Goal: Transaction & Acquisition: Book appointment/travel/reservation

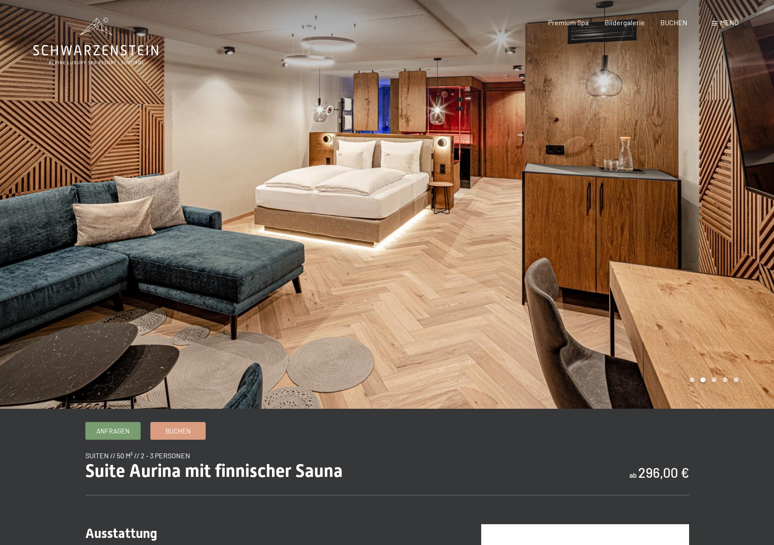
click at [702, 254] on div at bounding box center [580, 204] width 387 height 409
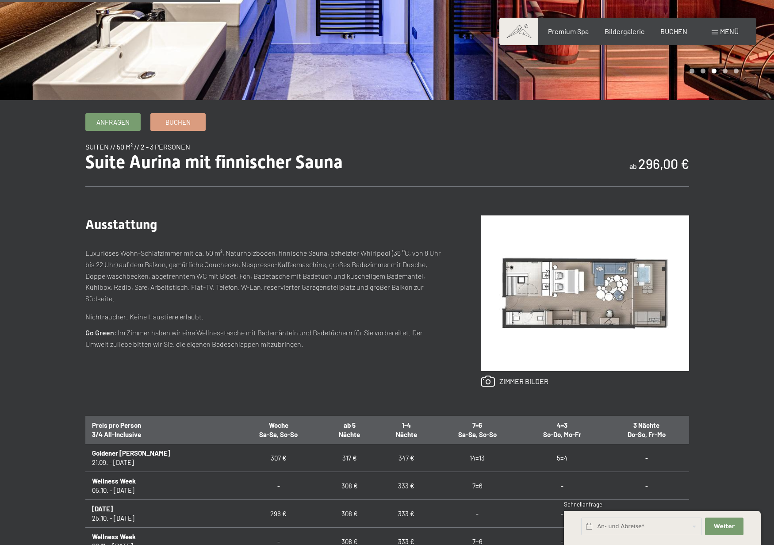
scroll to position [309, 0]
click at [539, 297] on img at bounding box center [585, 293] width 208 height 156
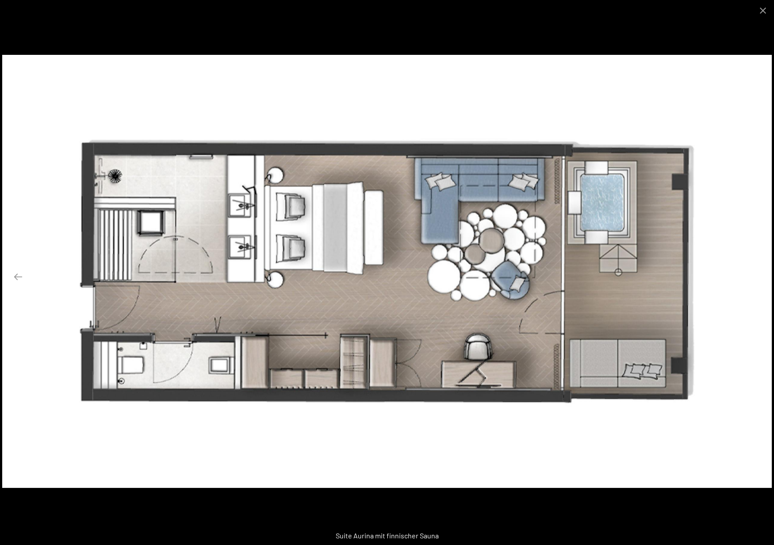
click at [753, 278] on button "Next slide" at bounding box center [756, 276] width 19 height 17
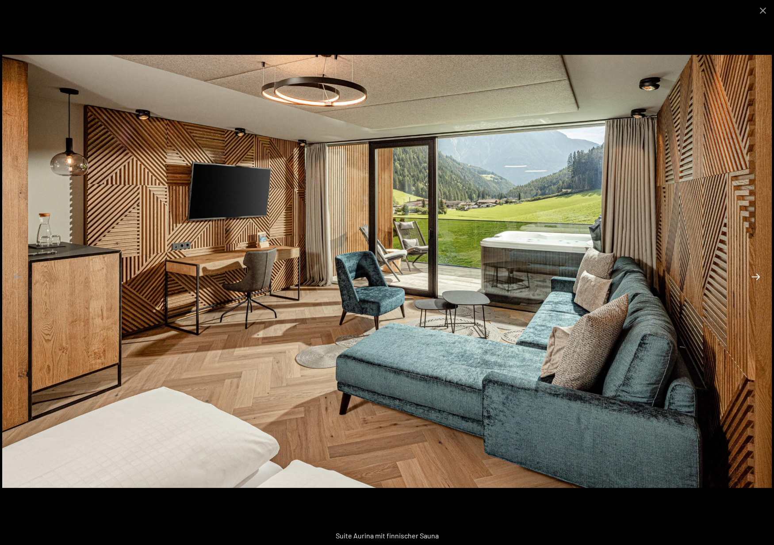
click at [753, 278] on button "Next slide" at bounding box center [756, 276] width 19 height 17
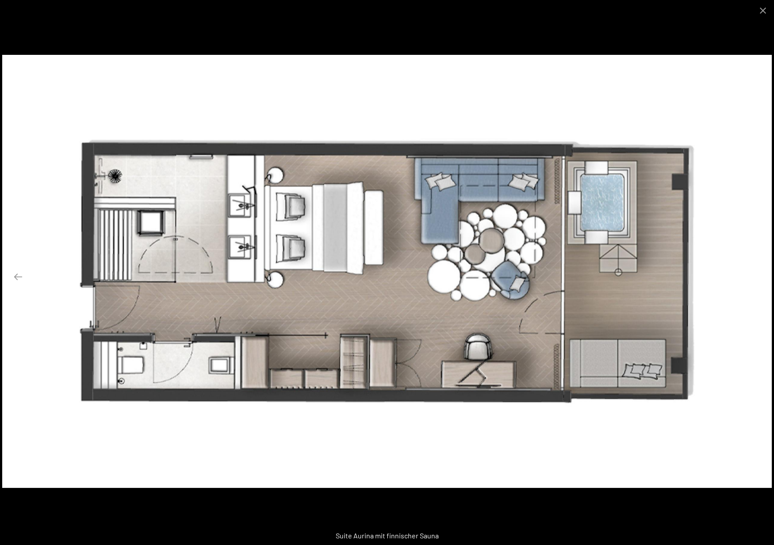
click at [753, 278] on button "Next slide" at bounding box center [756, 276] width 19 height 17
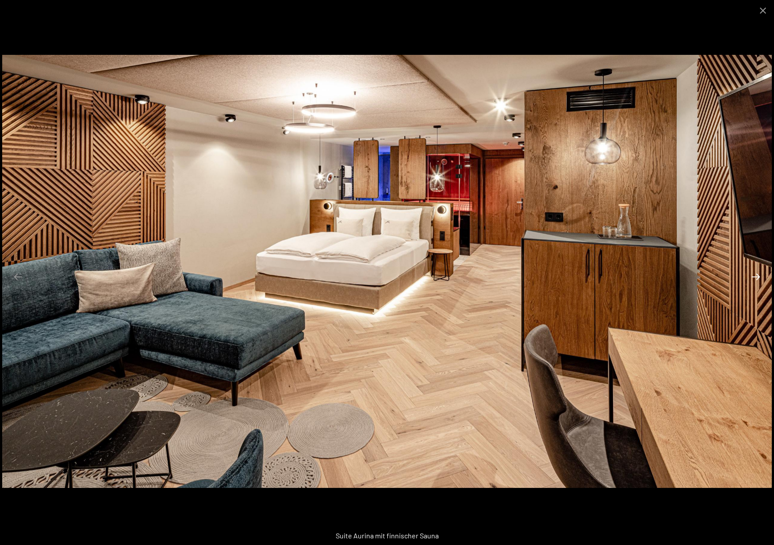
click at [753, 278] on button "Next slide" at bounding box center [756, 276] width 19 height 17
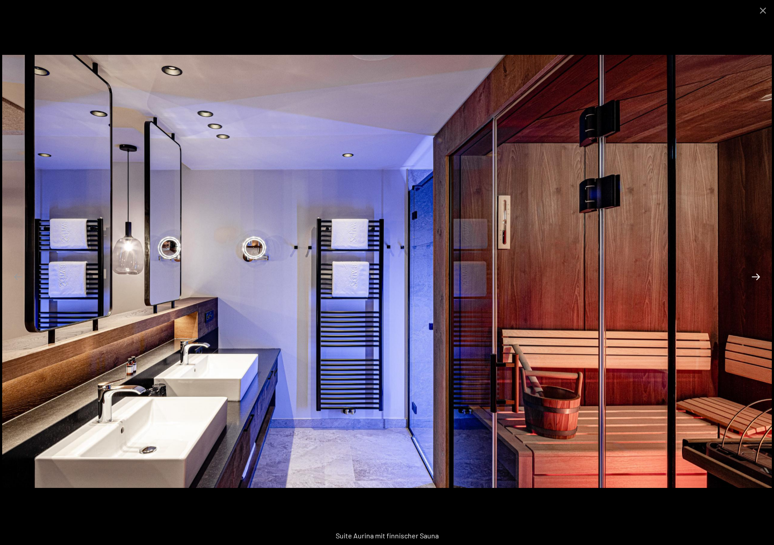
click at [753, 278] on button "Next slide" at bounding box center [756, 276] width 19 height 17
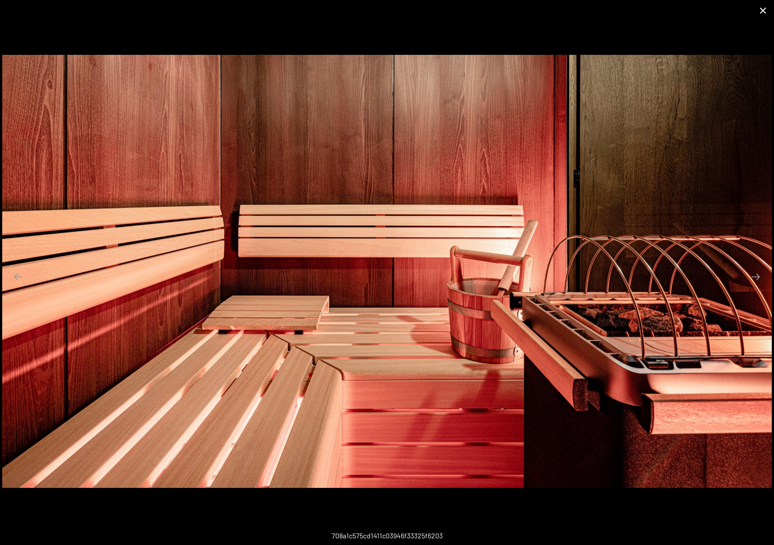
click at [763, 12] on button "Close gallery" at bounding box center [763, 10] width 22 height 21
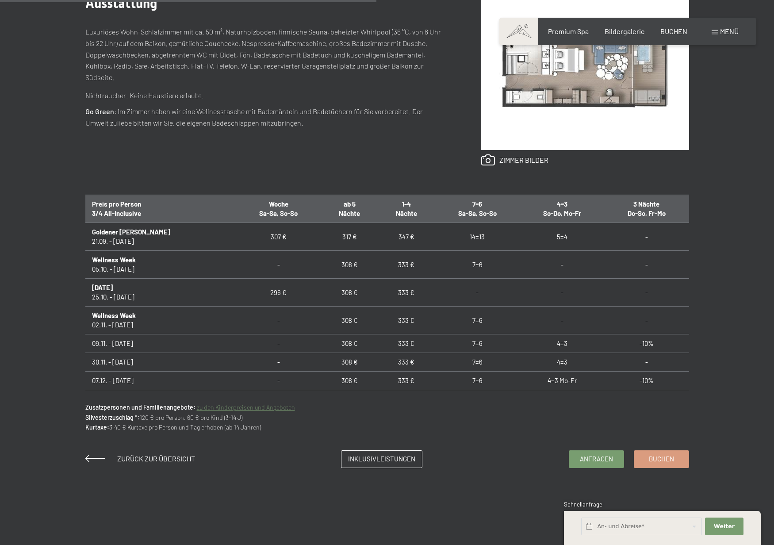
scroll to position [531, 0]
click at [652, 455] on span "Buchen" at bounding box center [661, 457] width 25 height 9
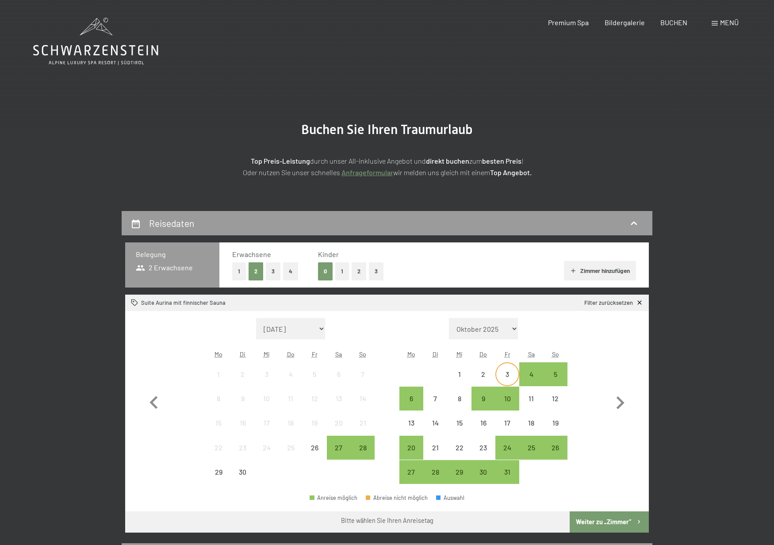
click at [507, 369] on div "3" at bounding box center [507, 374] width 22 height 22
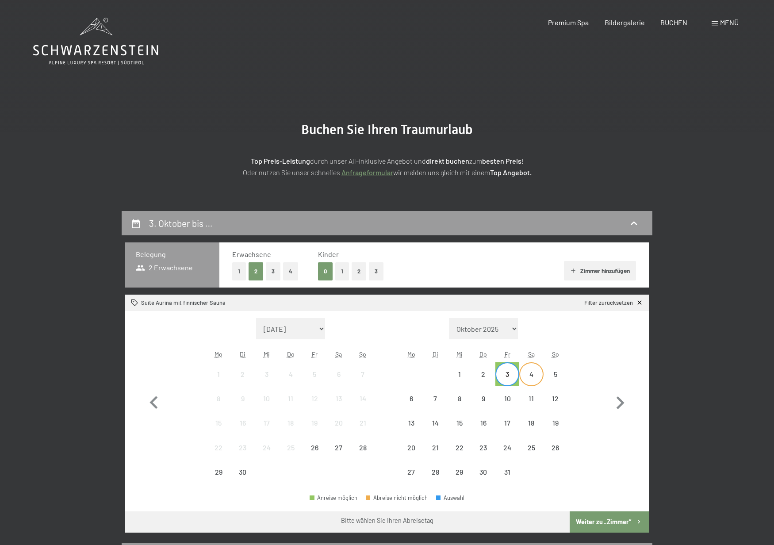
click at [531, 377] on div "4" at bounding box center [531, 382] width 22 height 22
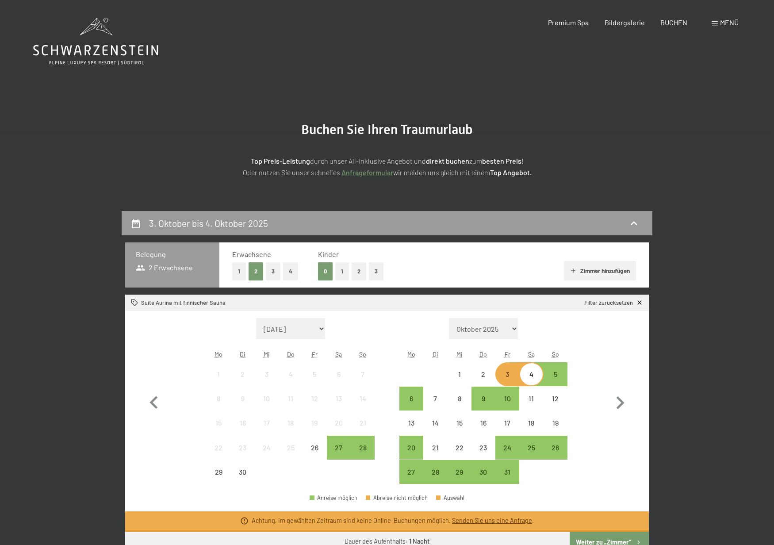
click at [532, 377] on div "4" at bounding box center [531, 382] width 22 height 22
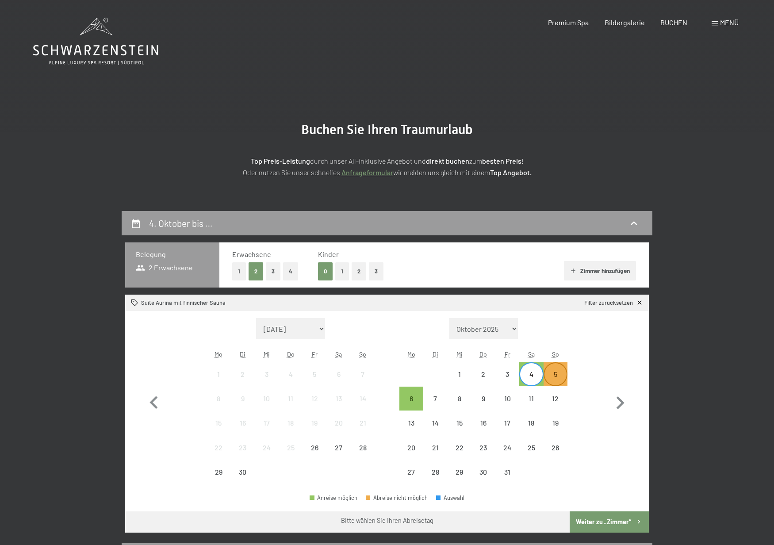
click at [555, 373] on div "5" at bounding box center [556, 382] width 22 height 22
